Goal: Information Seeking & Learning: Understand process/instructions

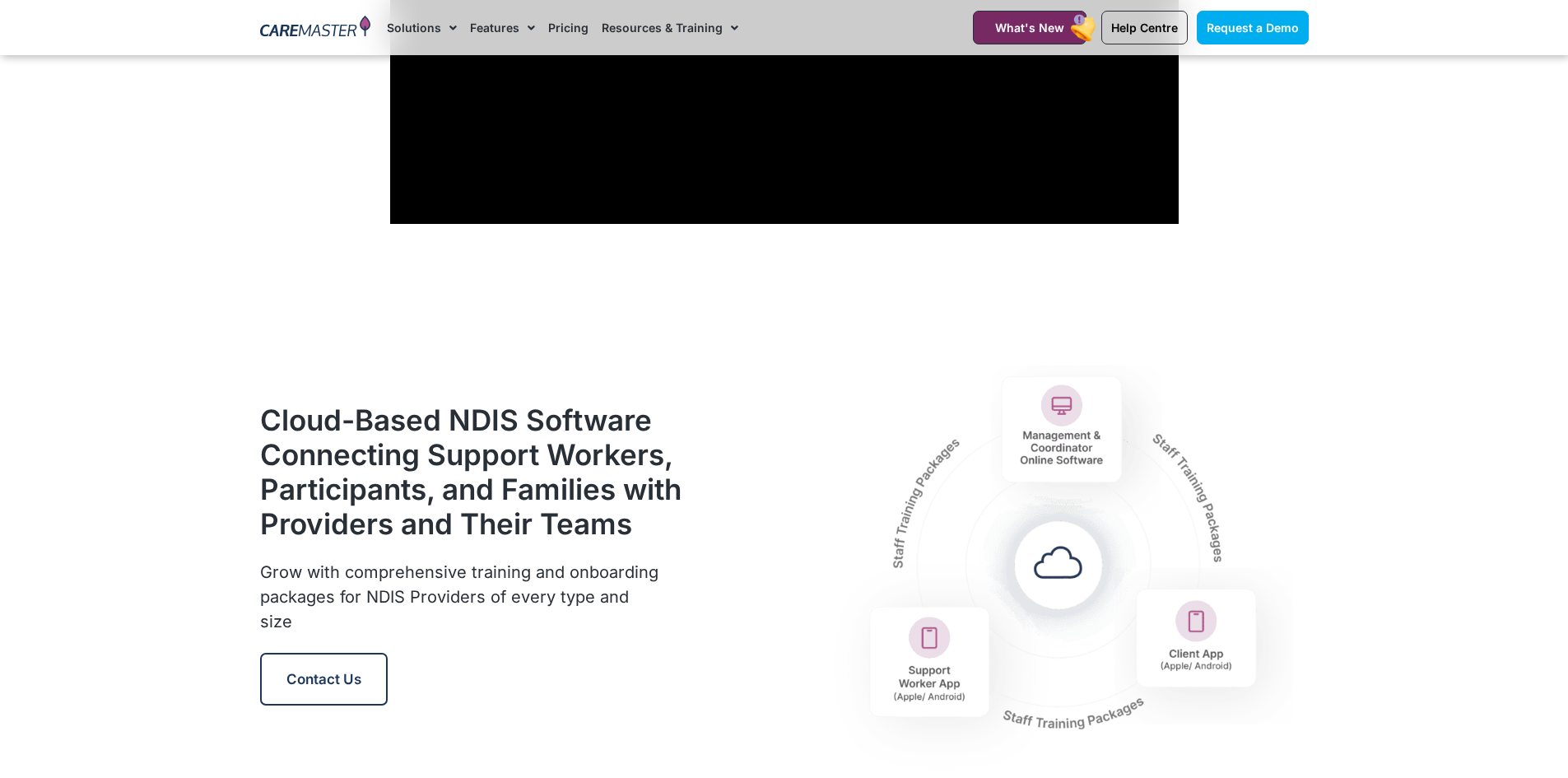
scroll to position [1811, 0]
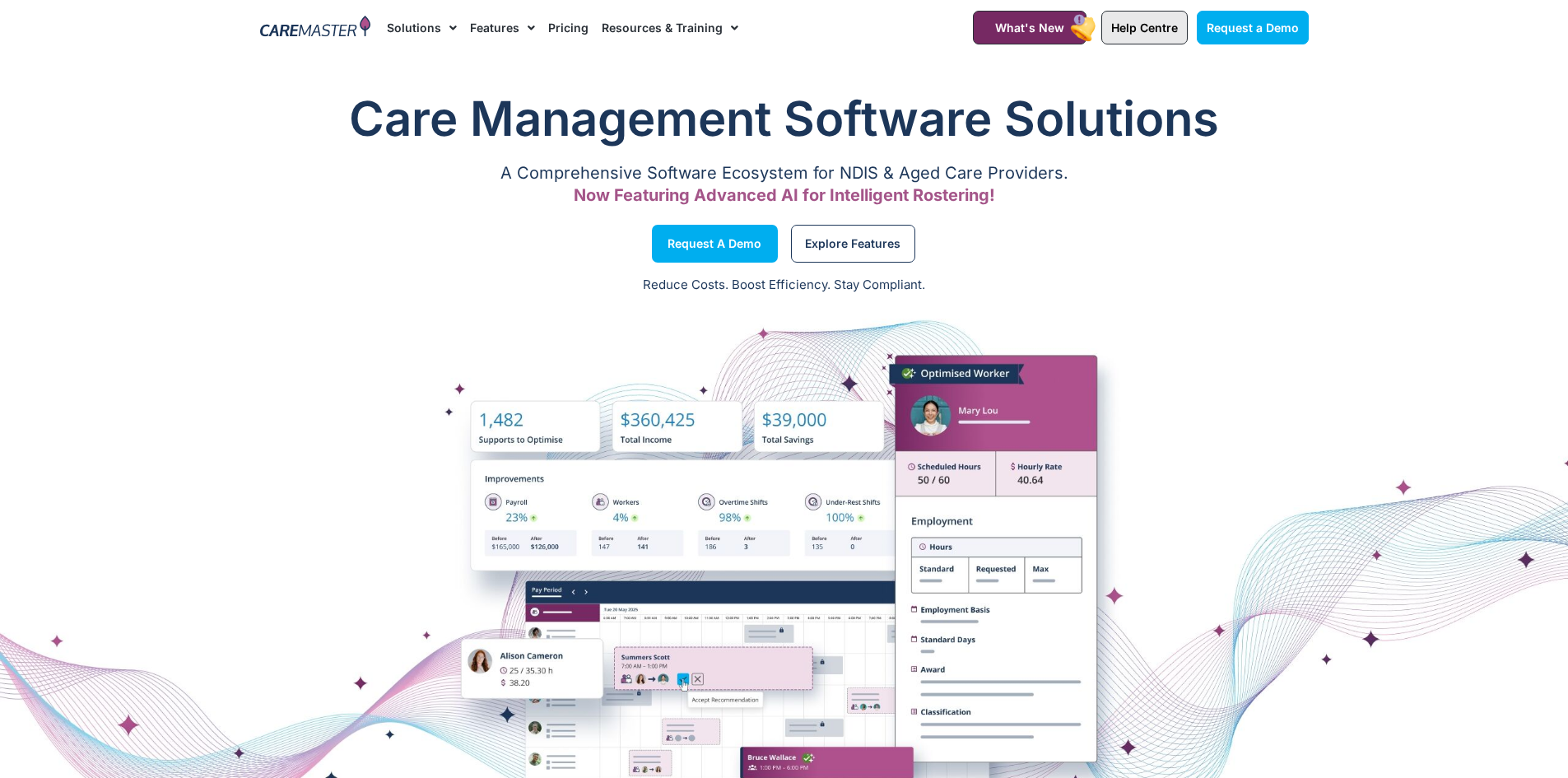
click at [1176, 32] on span "Help Centre" at bounding box center [1144, 28] width 67 height 14
click at [1140, 28] on span "Help Centre" at bounding box center [1144, 28] width 67 height 14
